Goal: Find contact information: Find contact information

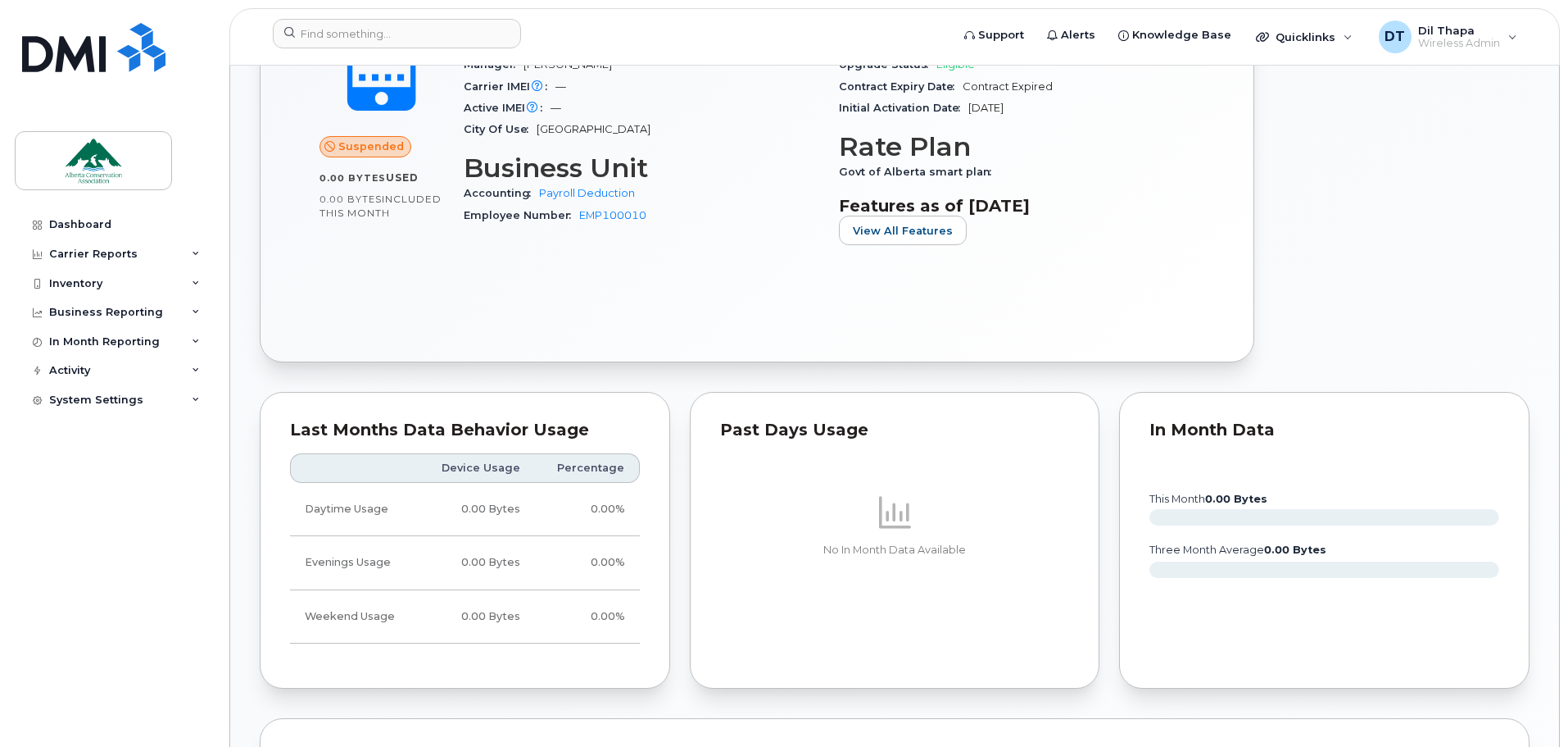
scroll to position [410, 0]
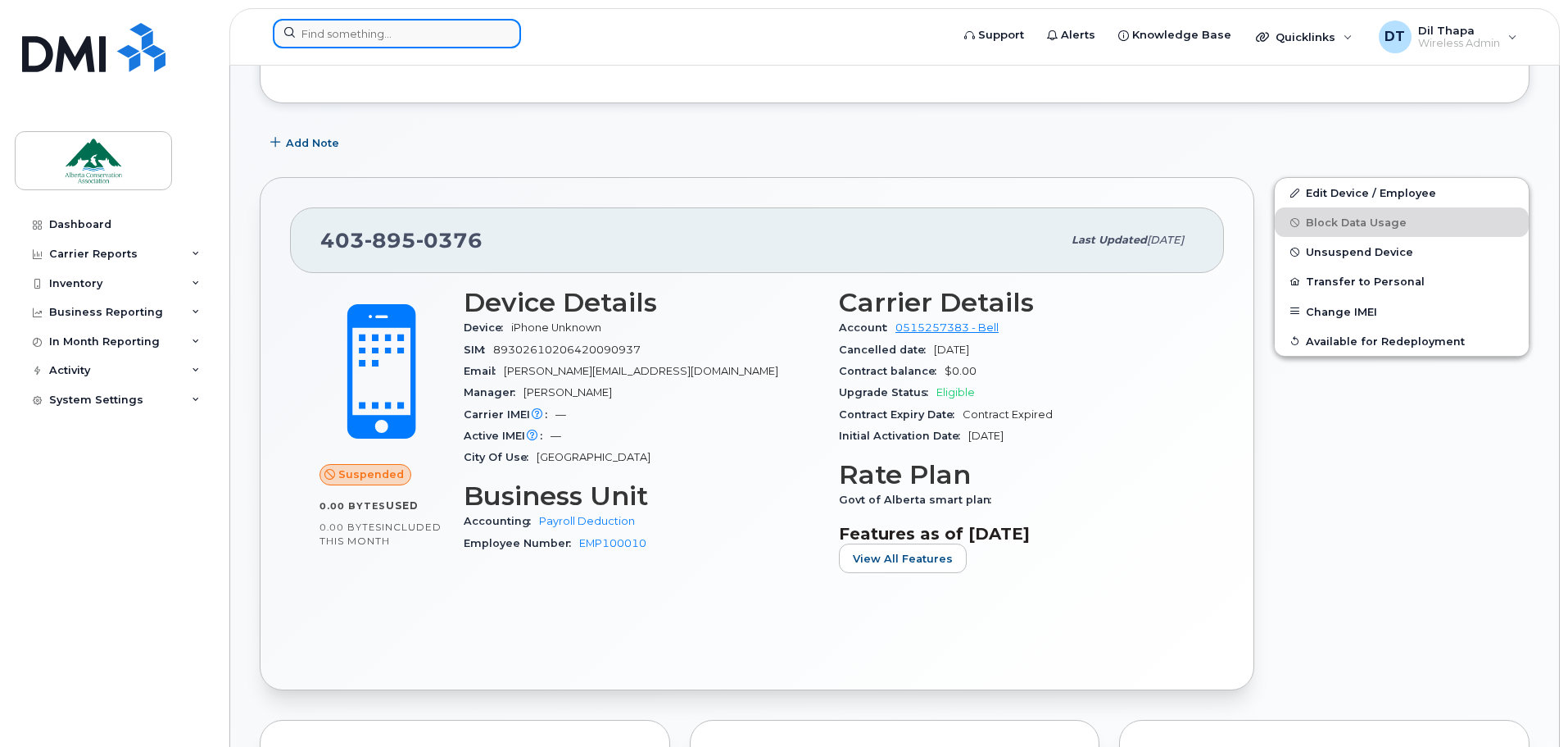
click at [344, 31] on input at bounding box center [397, 33] width 249 height 29
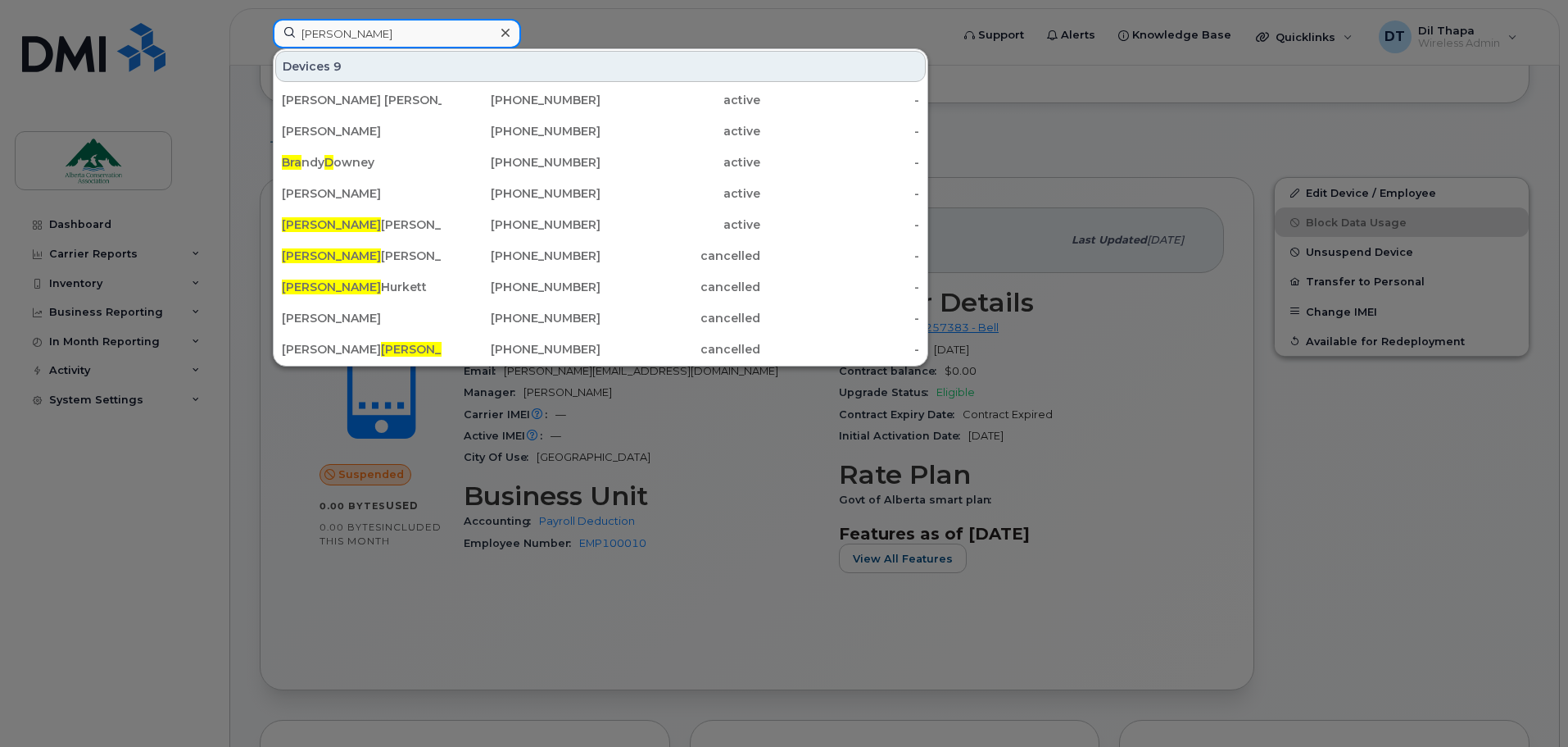
drag, startPoint x: 360, startPoint y: 37, endPoint x: 150, endPoint y: 10, distance: 211.7
click at [259, 27] on div "brad Devices 9 Ryder Downey 587-370-2645 active - Erin Hurkett 403-593-8407 act…" at bounding box center [606, 36] width 693 height 36
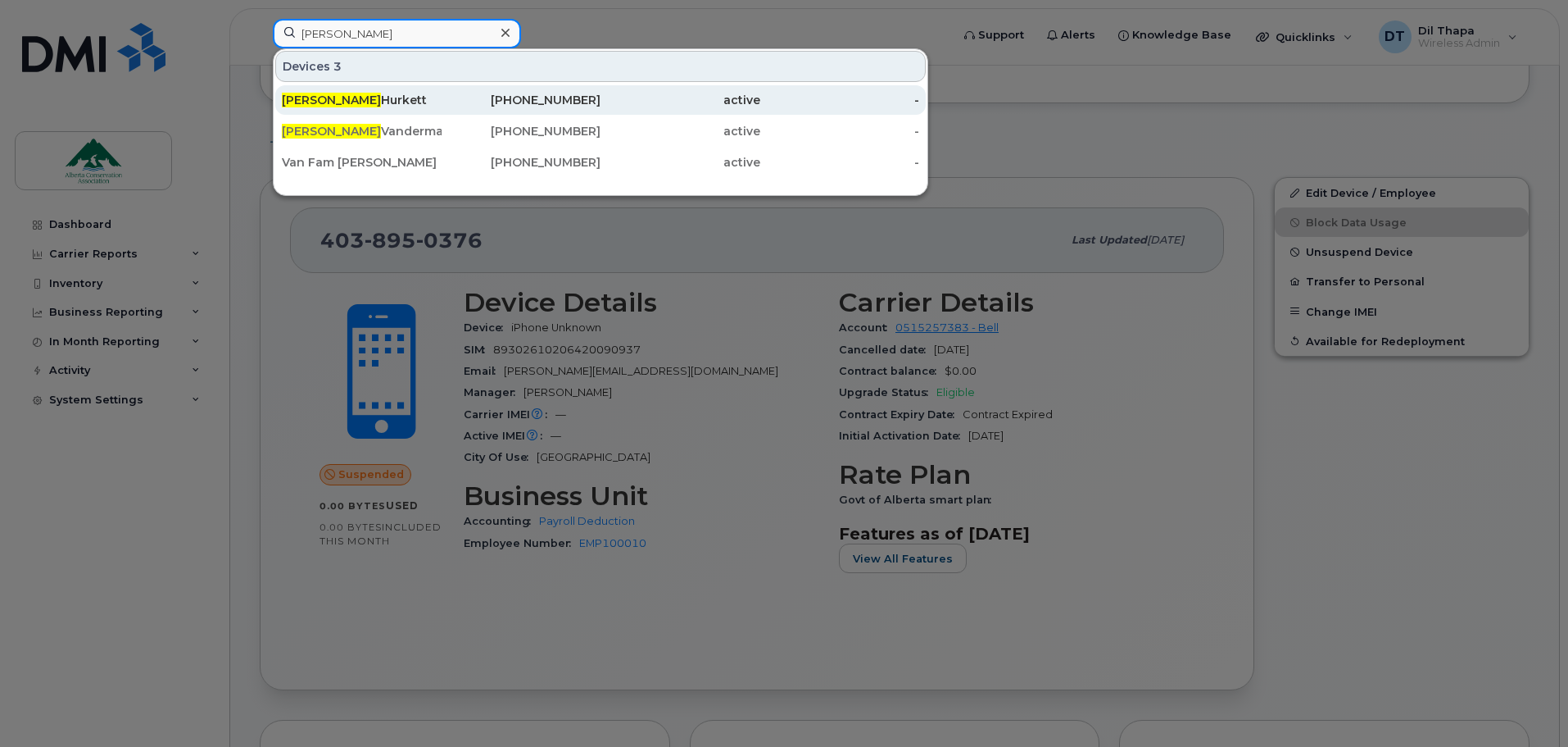
type input "erin"
click at [584, 94] on div "[PHONE_NUMBER]" at bounding box center [521, 99] width 160 height 17
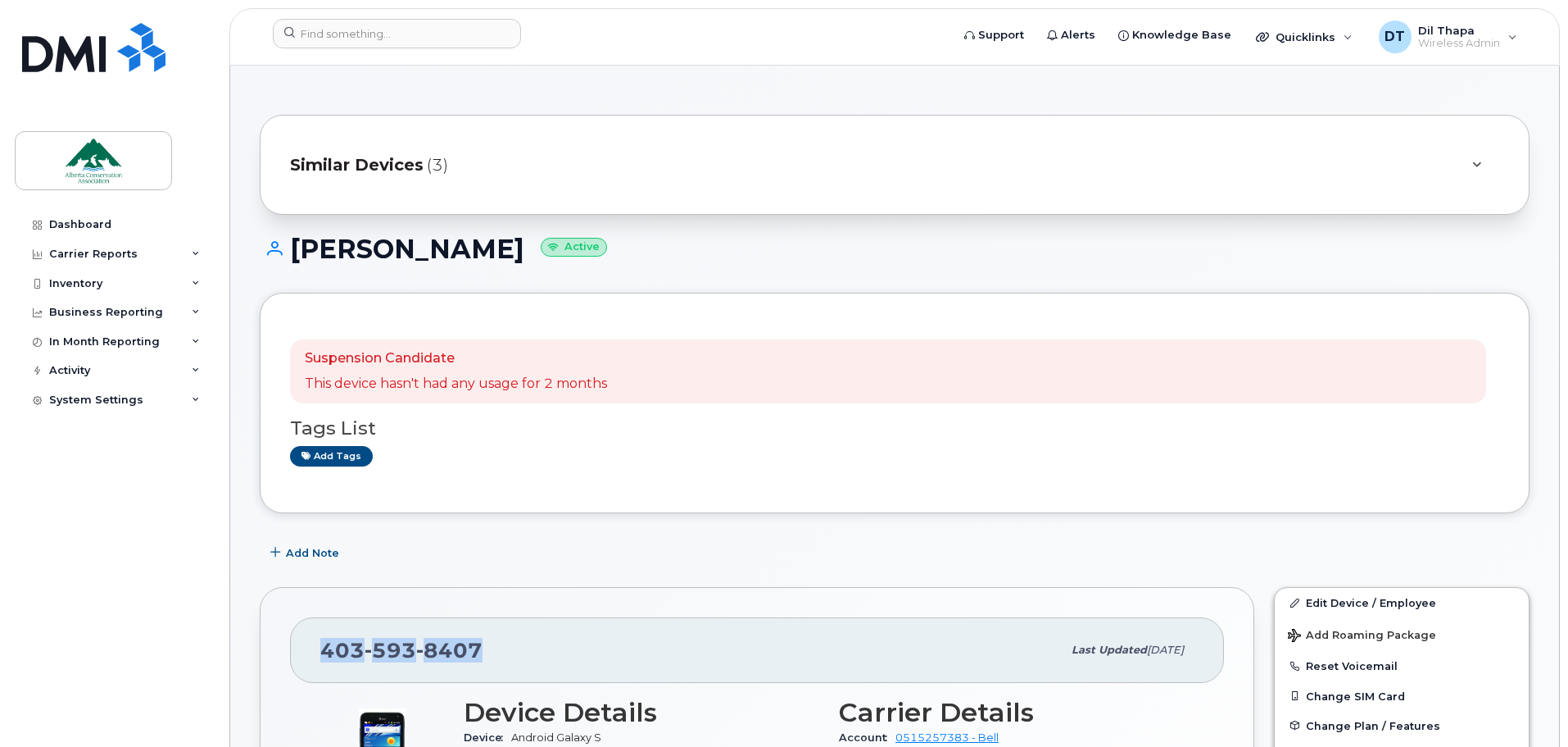
drag, startPoint x: 493, startPoint y: 649, endPoint x: 305, endPoint y: 649, distance: 188.0
click at [305, 649] on div "[PHONE_NUMBER] Last updated [DATE]" at bounding box center [757, 649] width 934 height 65
copy span "[PHONE_NUMBER]"
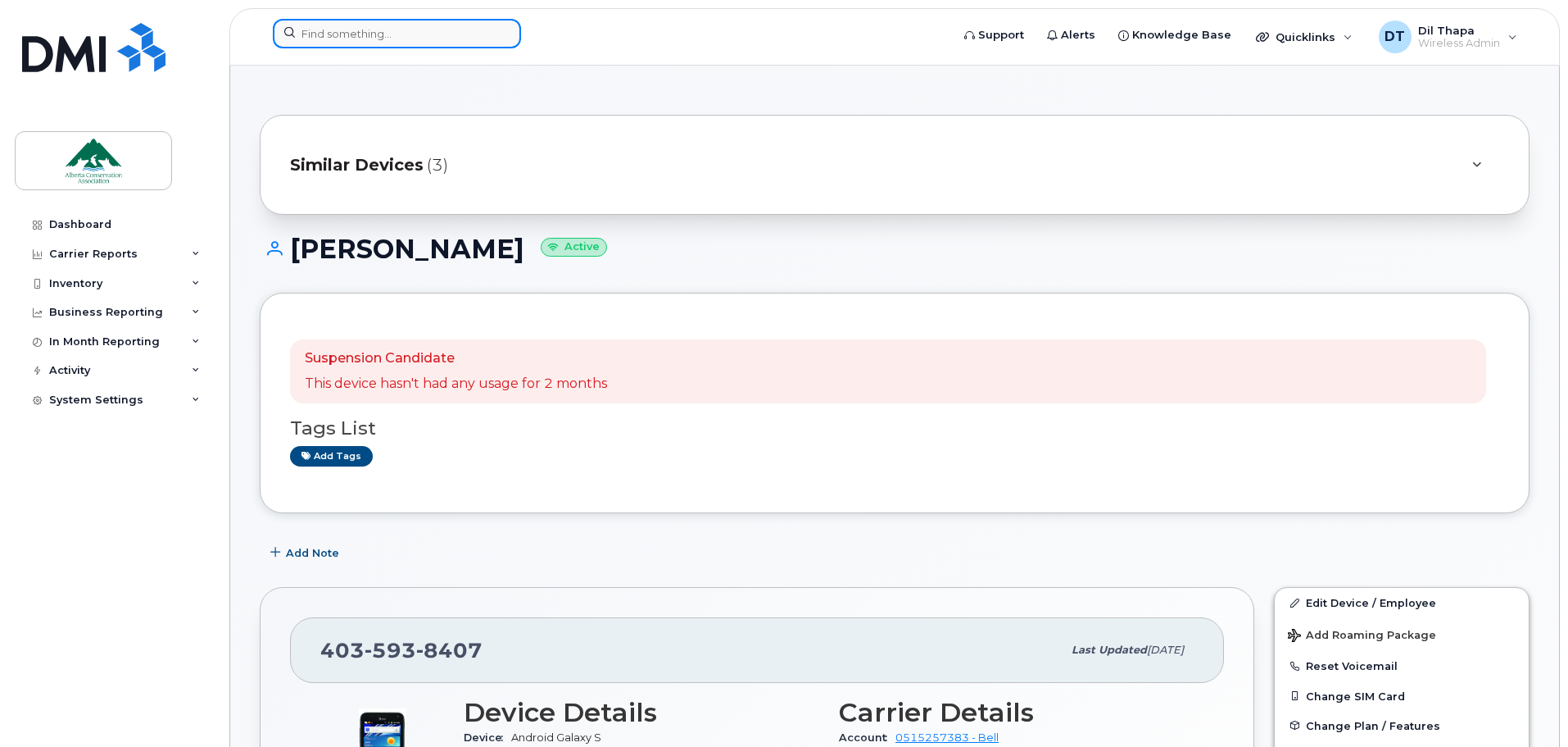
click at [352, 28] on input at bounding box center [397, 33] width 249 height 29
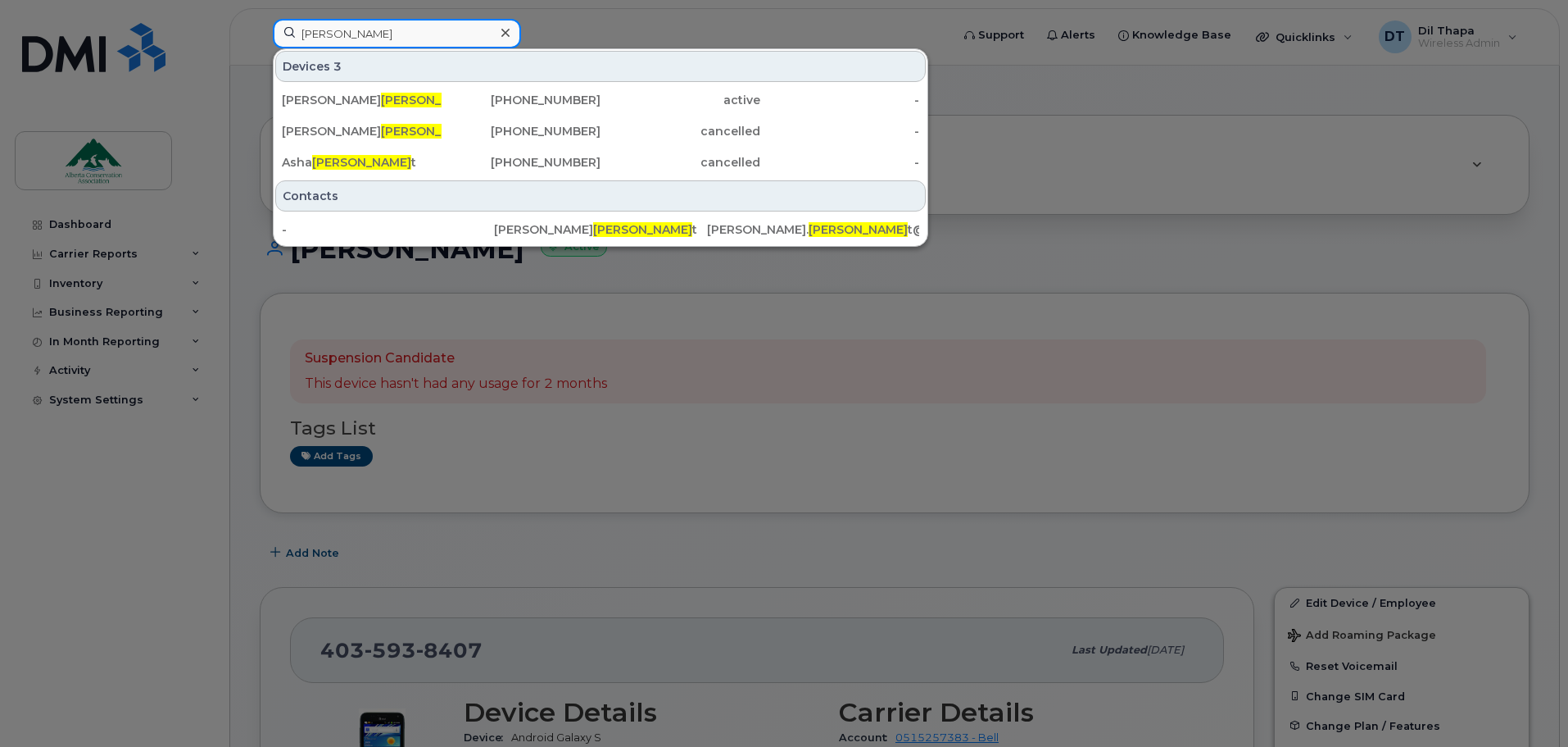
drag, startPoint x: 354, startPoint y: 29, endPoint x: 261, endPoint y: 27, distance: 93.0
click at [262, 27] on div "[PERSON_NAME] Devices 3 [PERSON_NAME] t [PHONE_NUMBER] active - [PERSON_NAME] t…" at bounding box center [606, 36] width 693 height 36
drag, startPoint x: 359, startPoint y: 34, endPoint x: 272, endPoint y: 34, distance: 87.0
click at [272, 34] on div "marle Devices 3 [PERSON_NAME] y [PHONE_NUMBER] active - Marle ne [PERSON_NAME] …" at bounding box center [606, 36] width 693 height 36
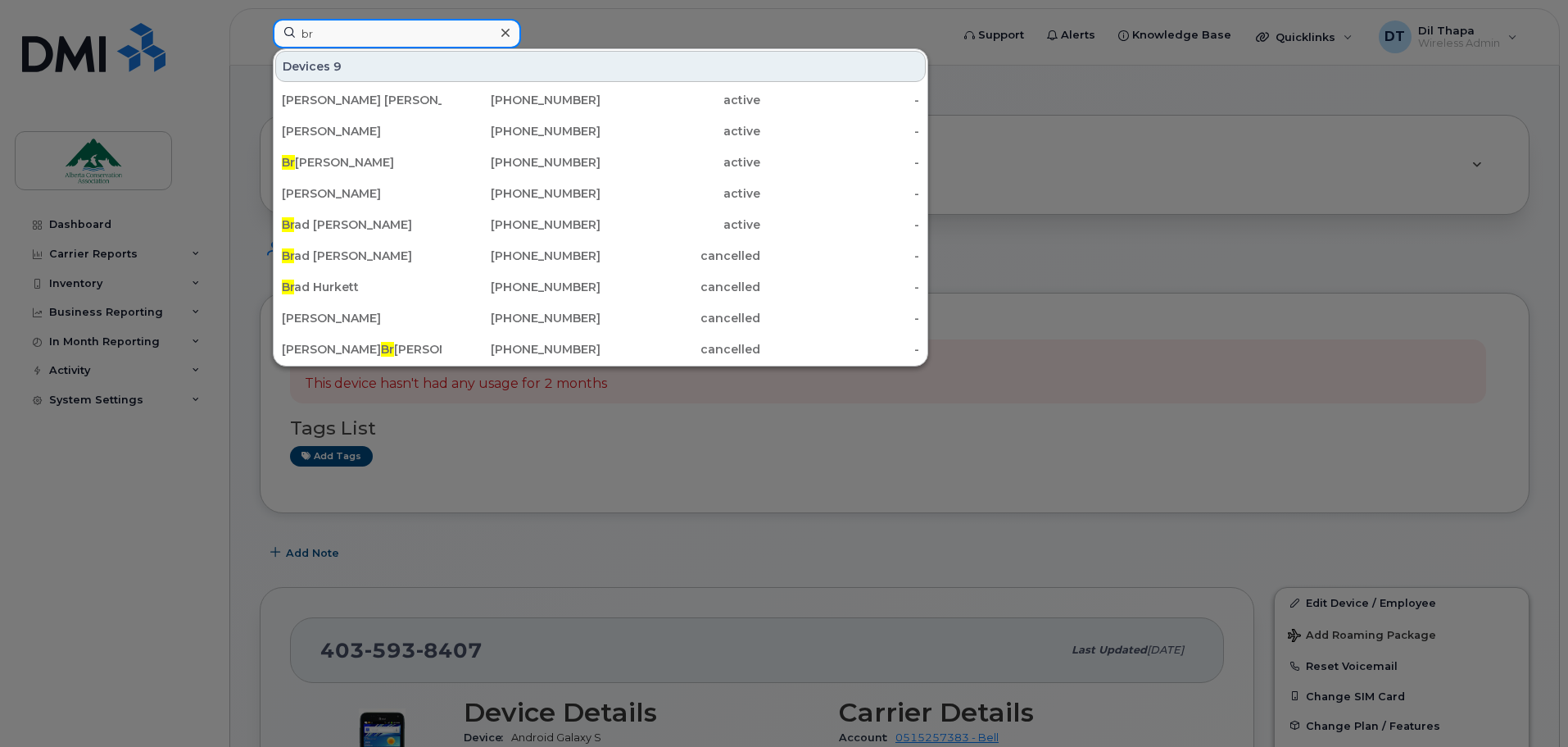
type input "b"
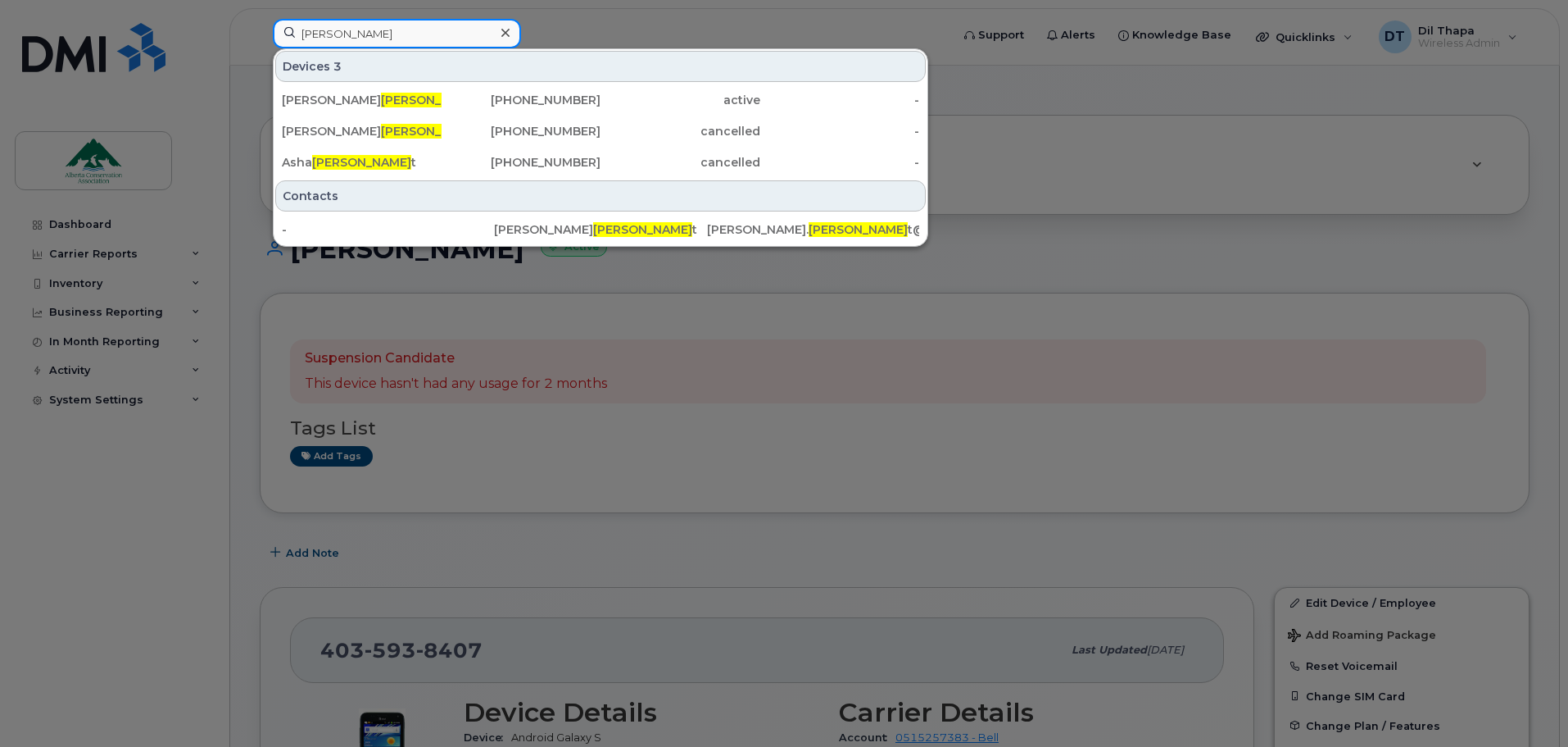
type input "[PERSON_NAME]"
